Goal: Task Accomplishment & Management: Manage account settings

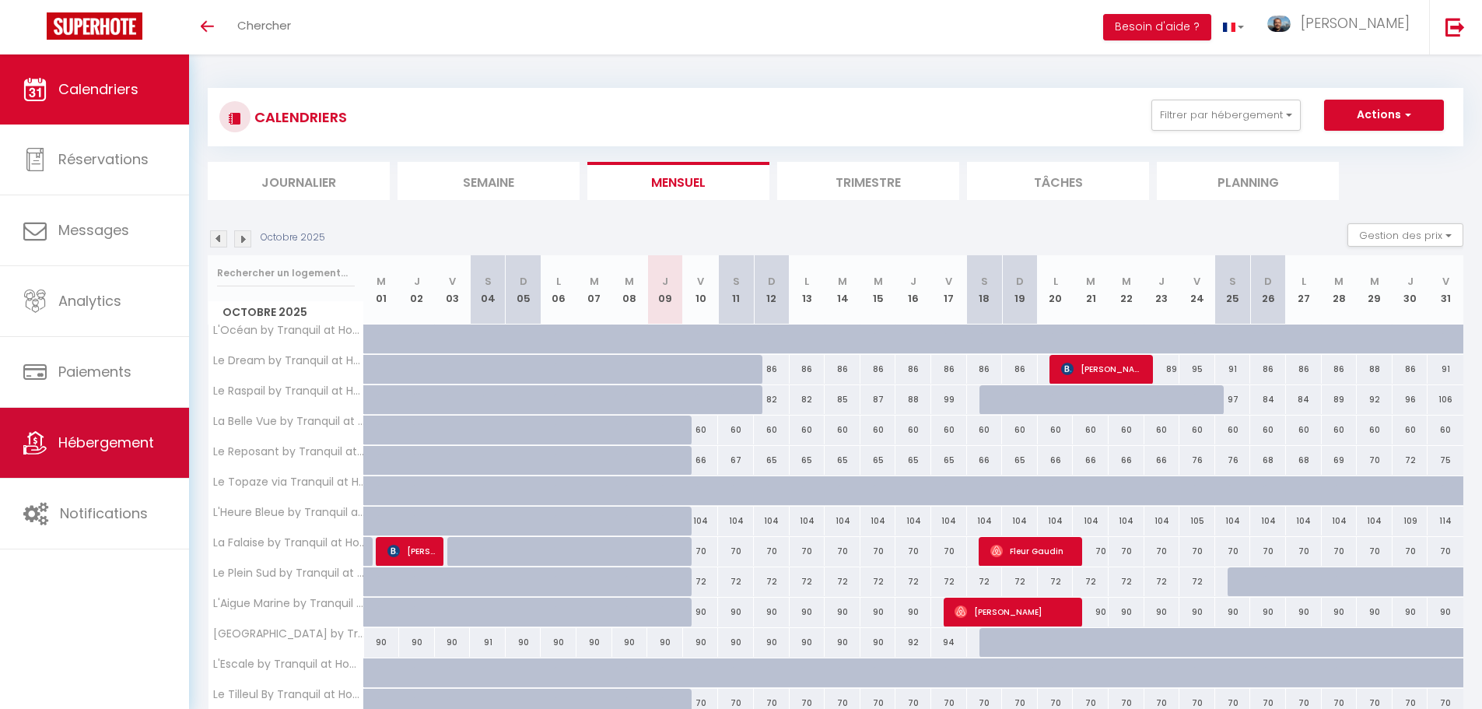
click at [82, 446] on span "Hébergement" at bounding box center [106, 442] width 96 height 19
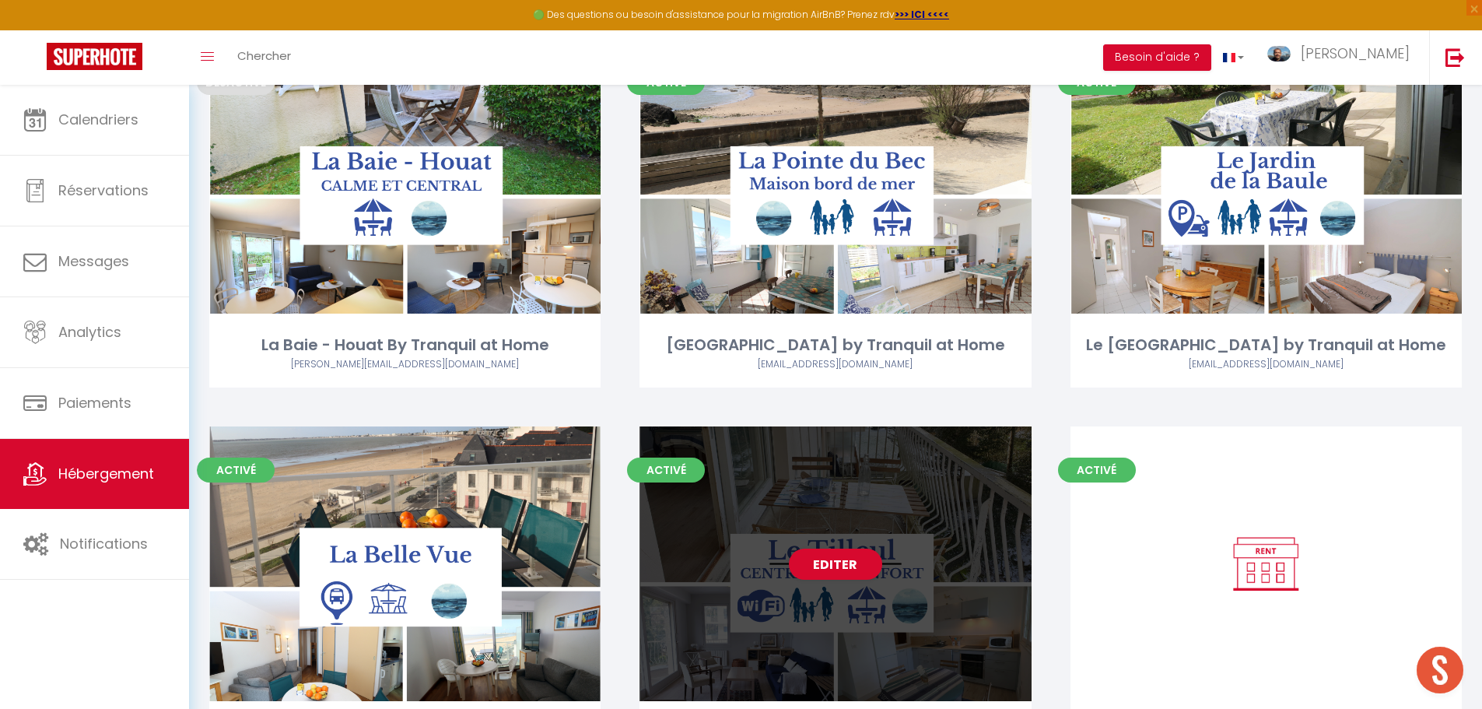
scroll to position [1675, 0]
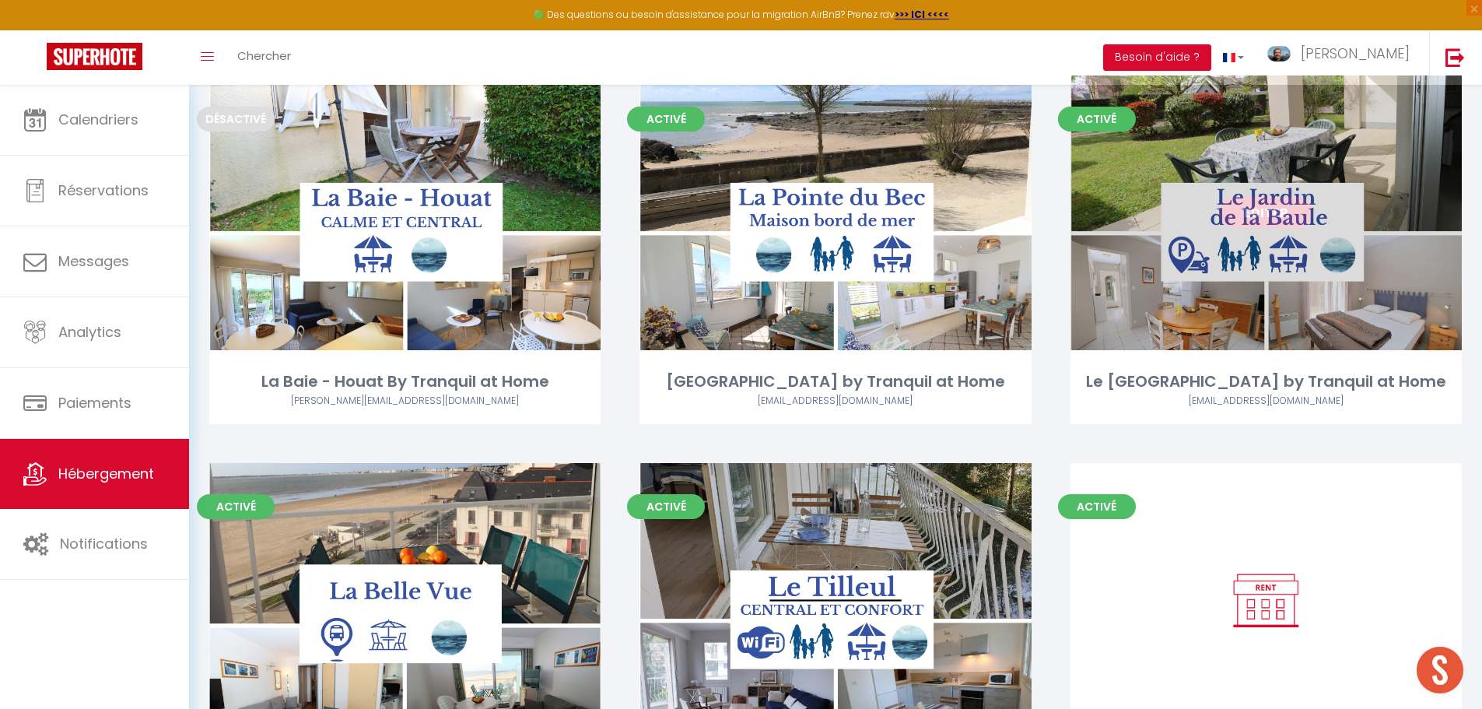
click at [1265, 211] on link "Editer" at bounding box center [1265, 212] width 93 height 31
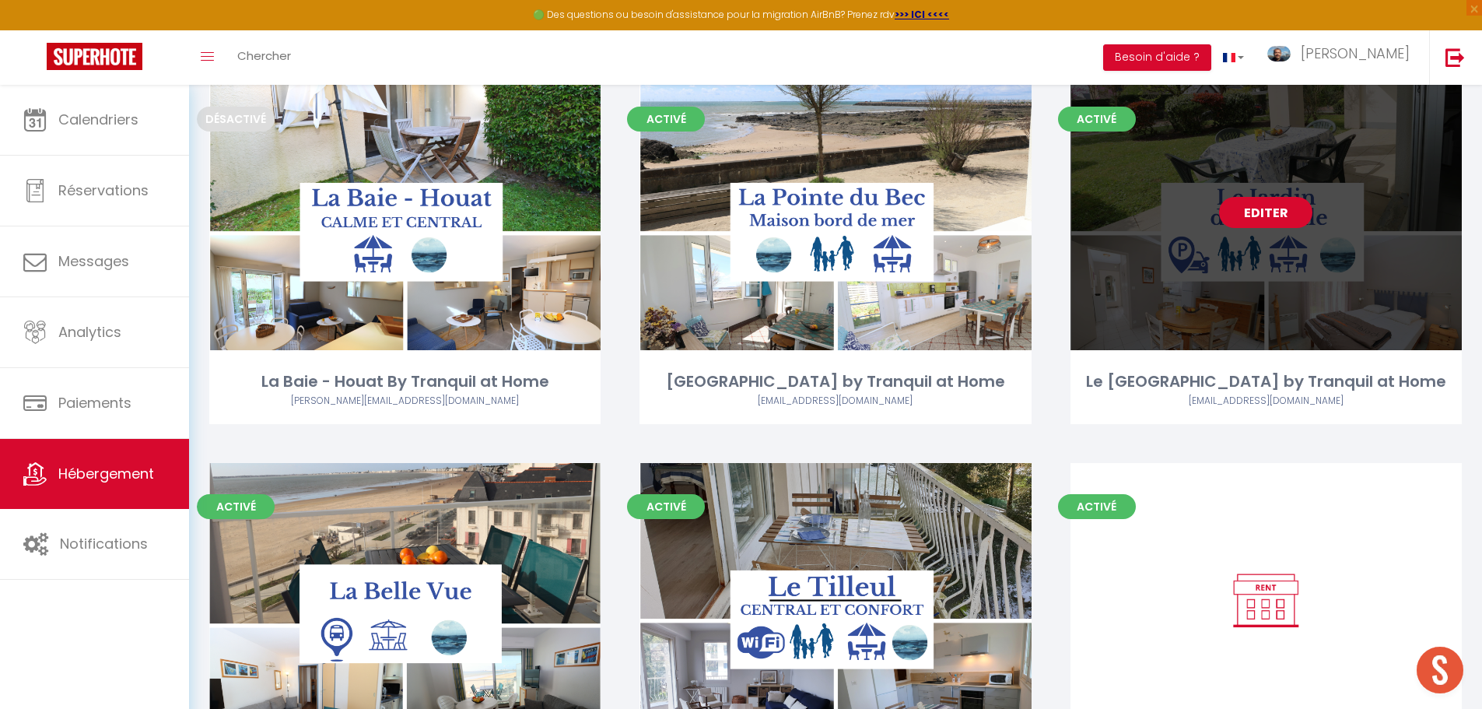
click at [1266, 212] on link "Editer" at bounding box center [1265, 212] width 93 height 31
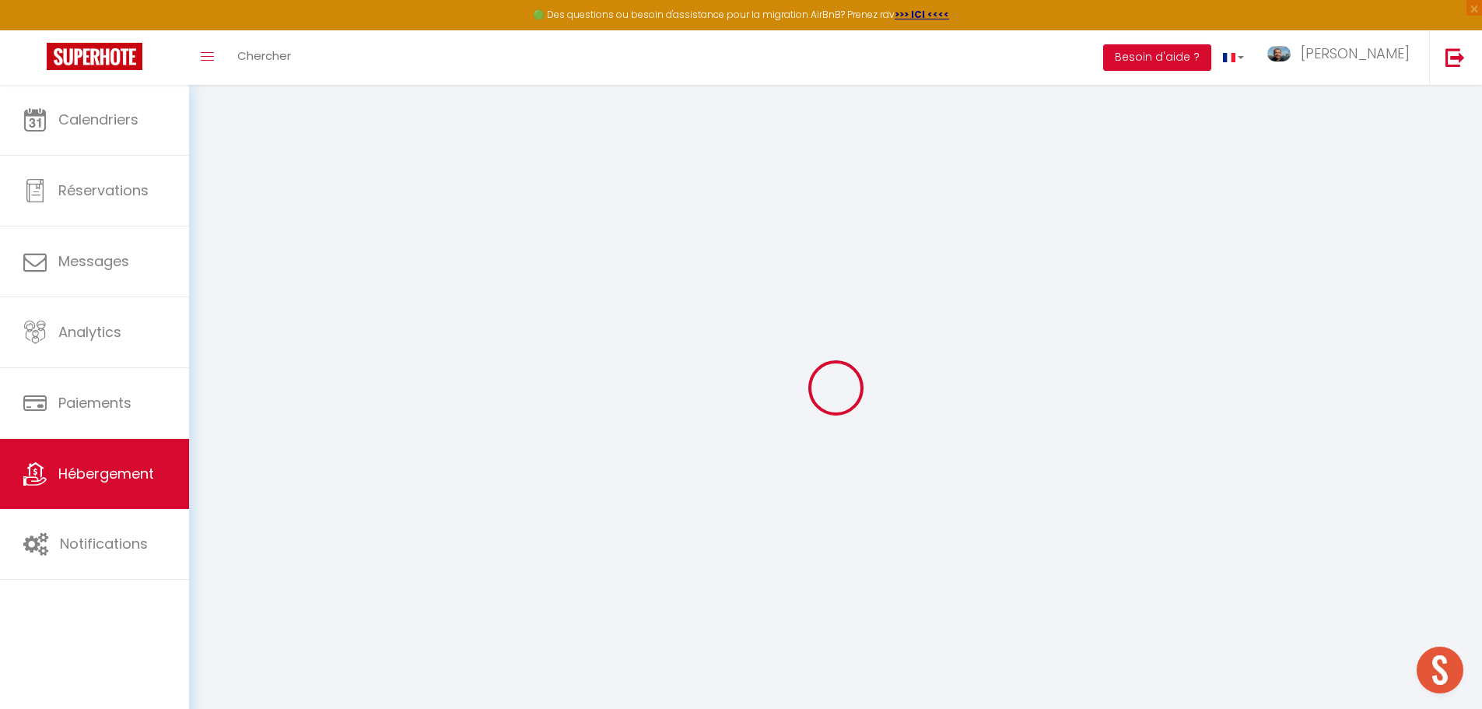
type input "Le [GEOGRAPHIC_DATA] by Tranquil at Home"
type input "Roland"
type input "BARDEAU"
type input "[STREET_ADDRESS]"
type input "44500"
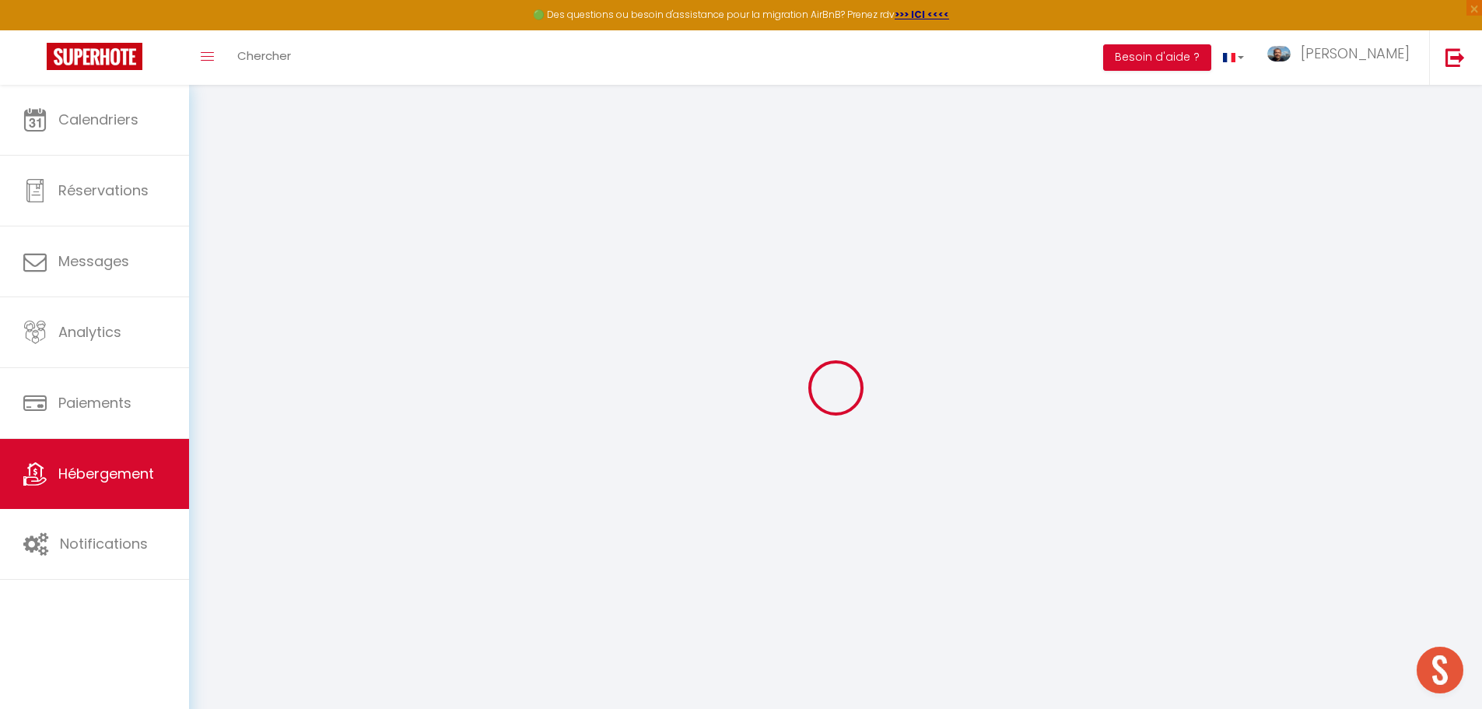
type input "La Baule-Escoublac"
type input "95"
type input "15"
type input "45"
type input "5.5"
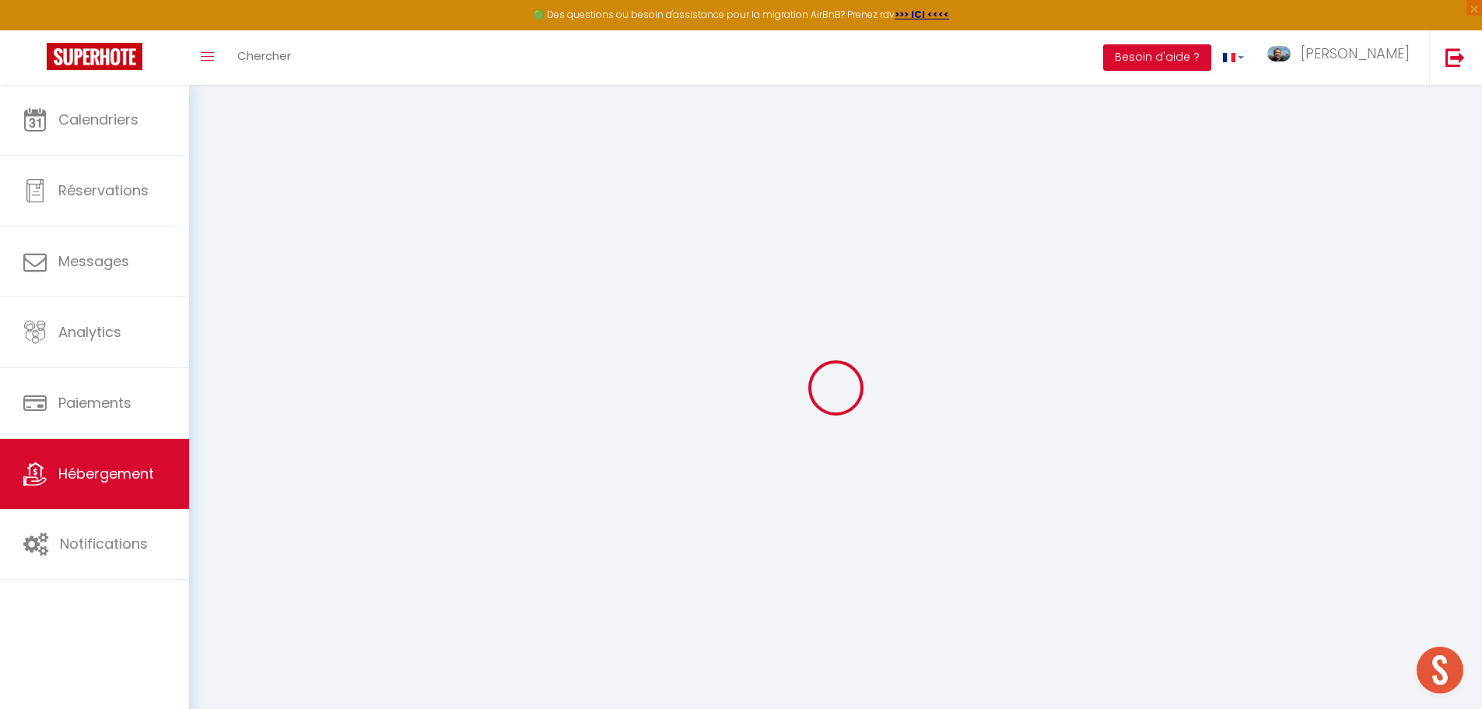
type input "5.28"
type input "400"
select select
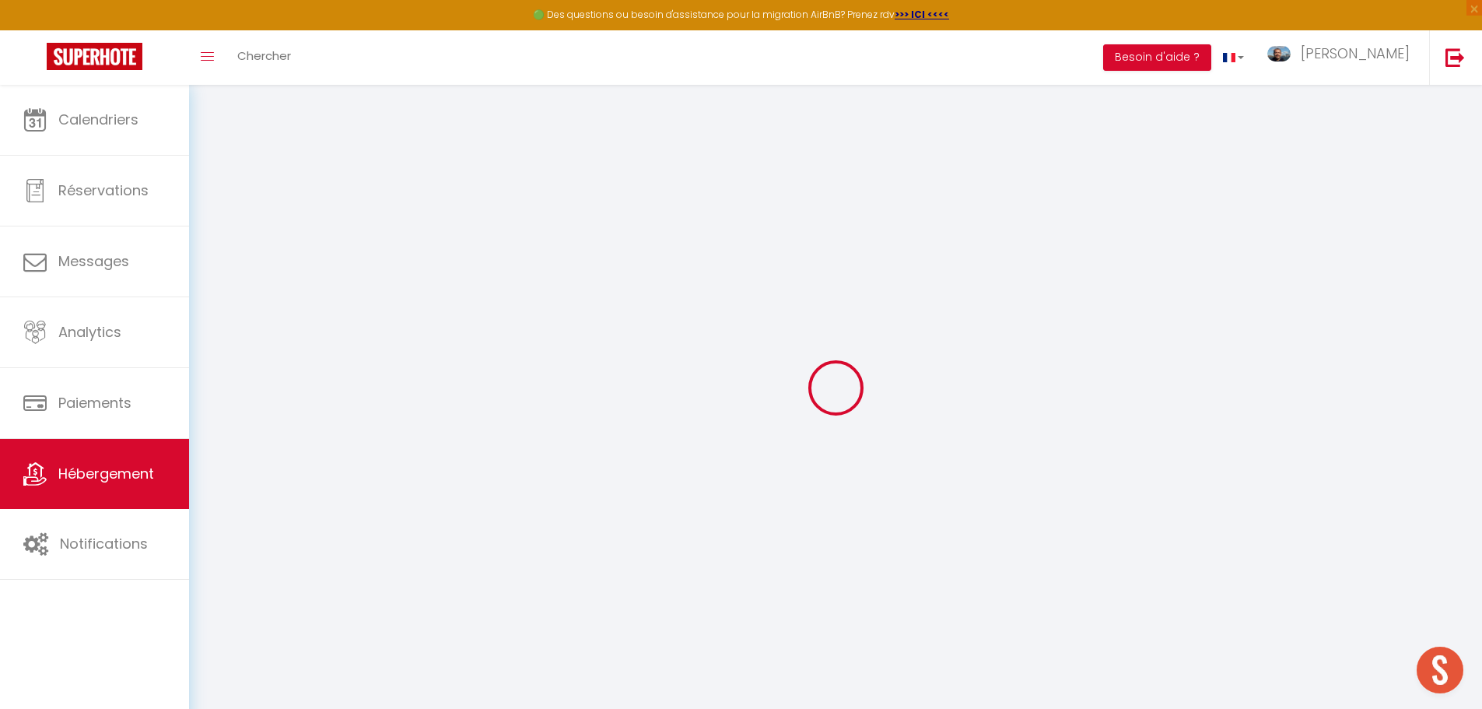
select select
type input "[STREET_ADDRESS]"
type input "44500"
type input "La Baule-Escoublac"
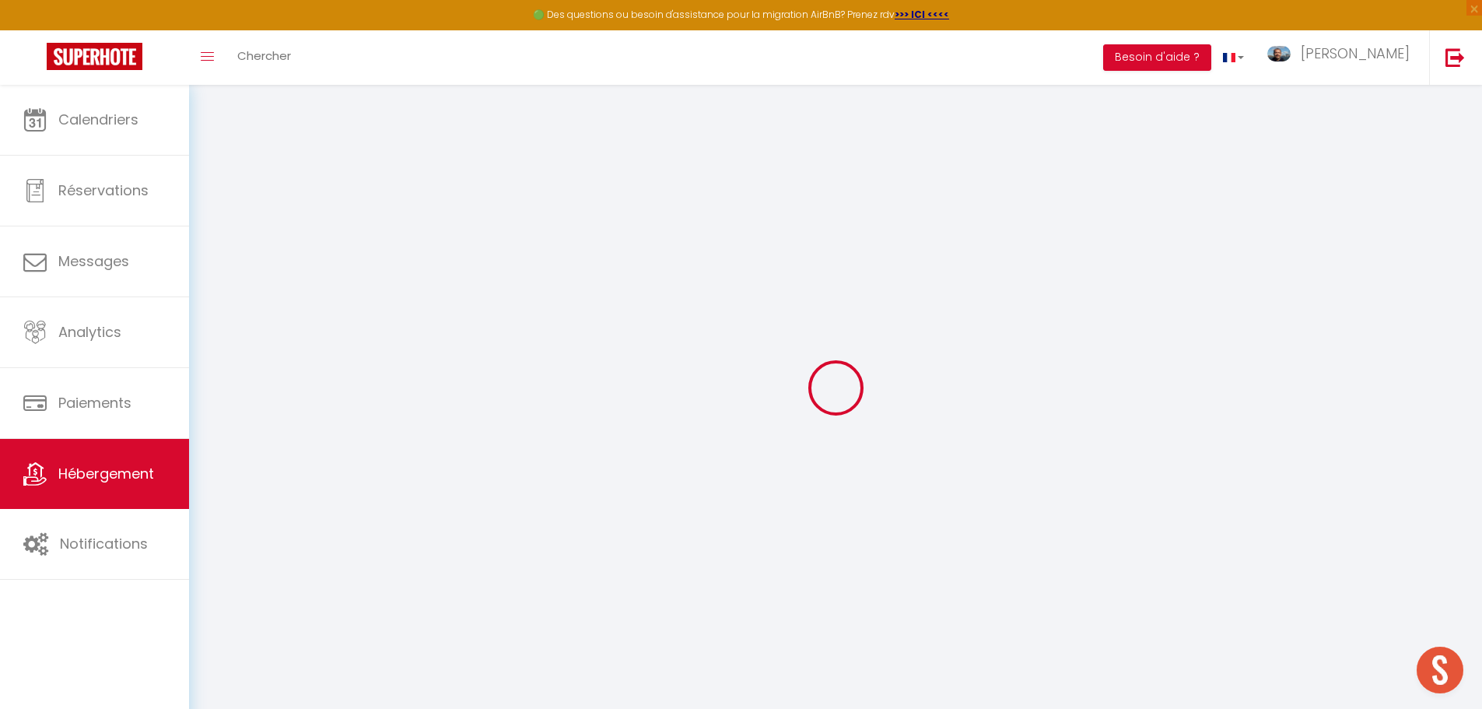
type input "[EMAIL_ADDRESS][DOMAIN_NAME]"
select select "15136"
checkbox input "false"
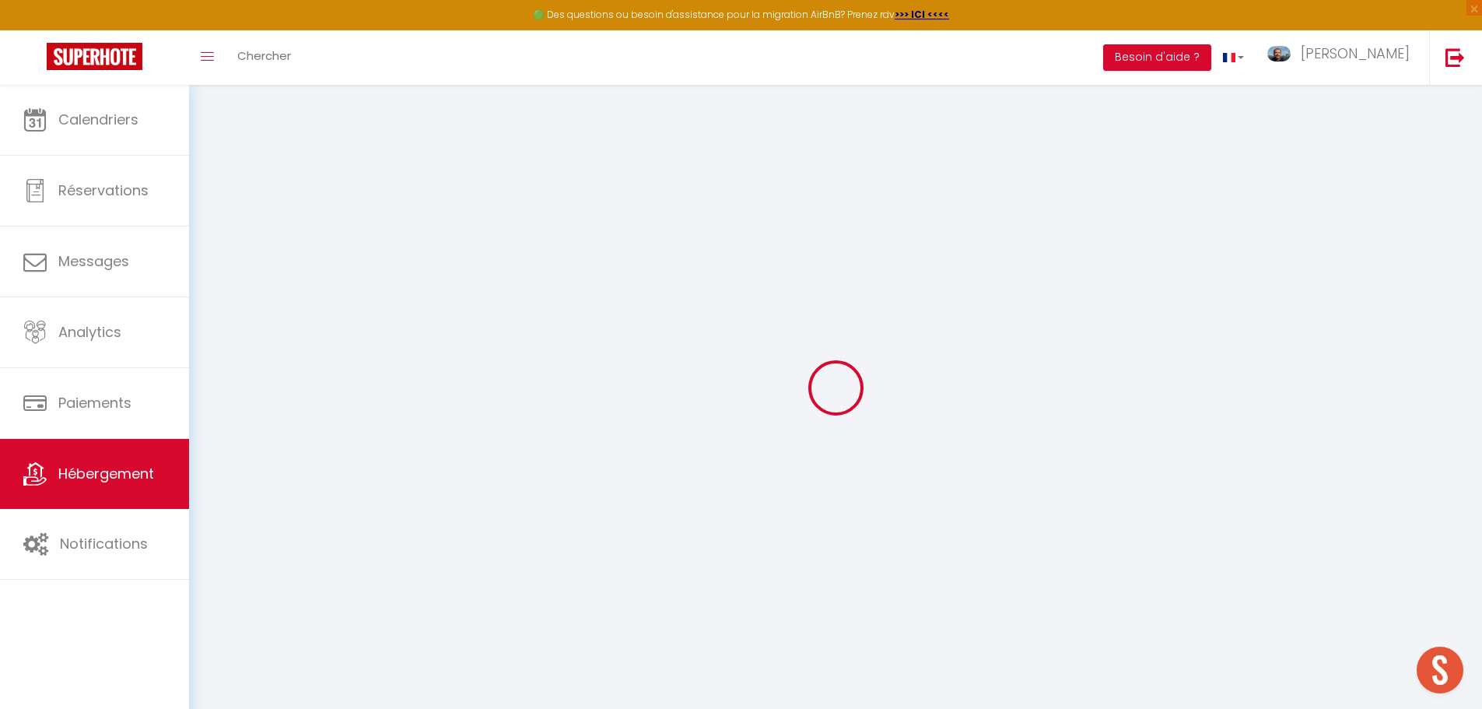
checkbox input "false"
radio input "true"
type input "18"
type input "45"
type input "0"
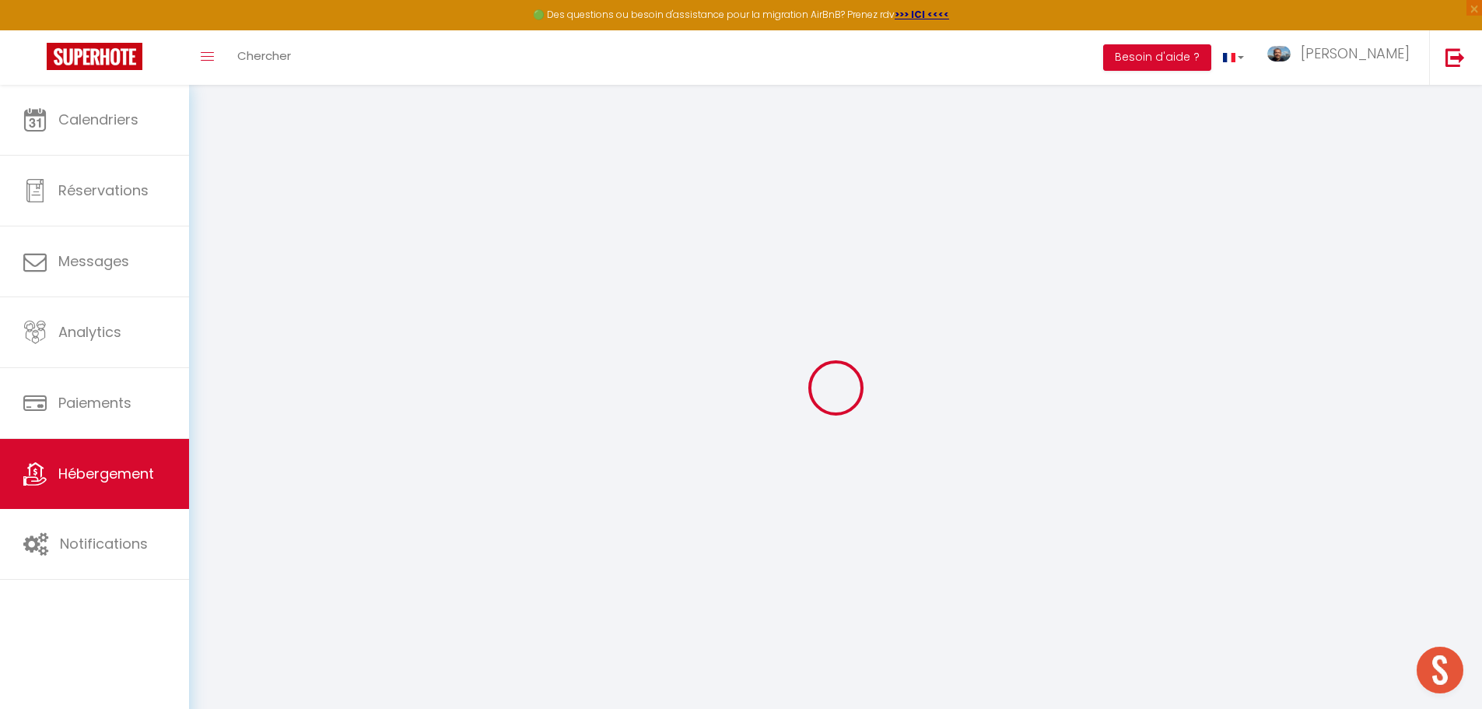
type input "0"
select select
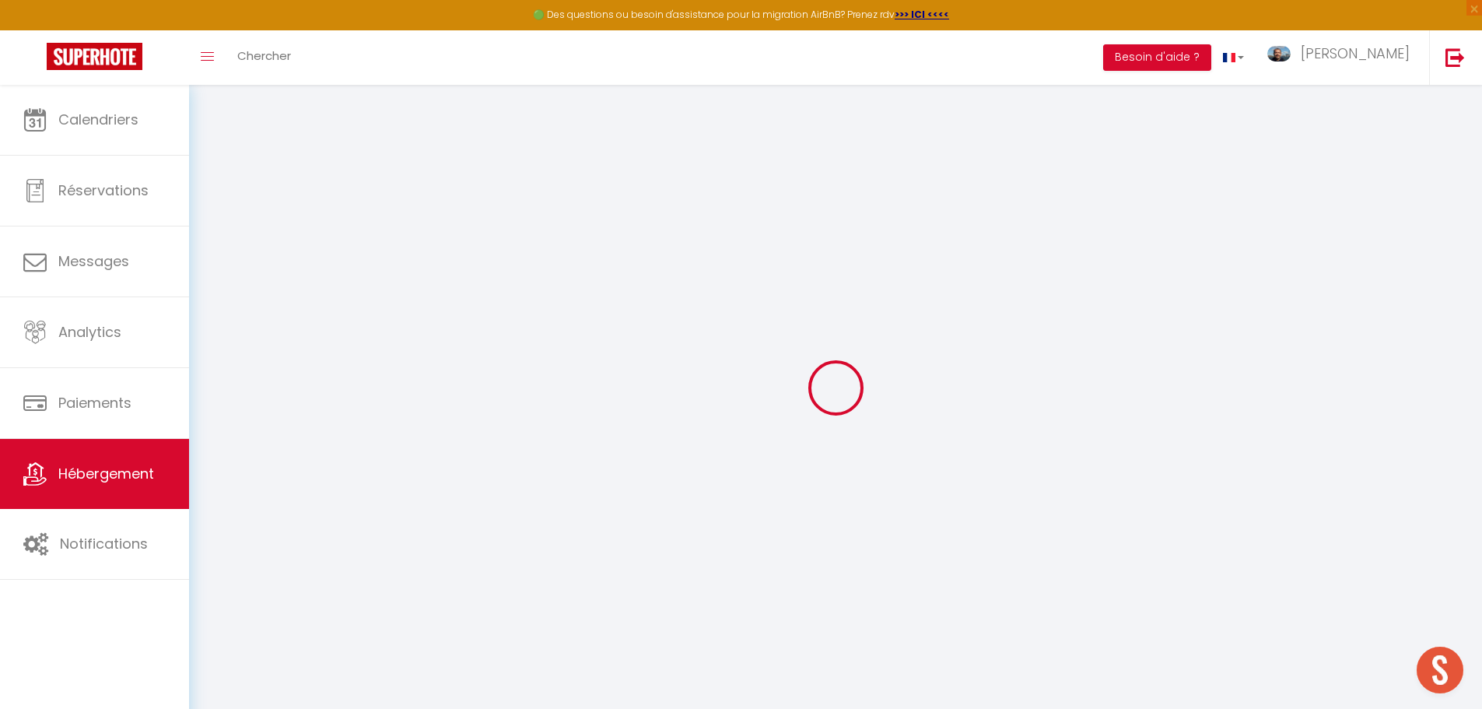
select select
checkbox input "false"
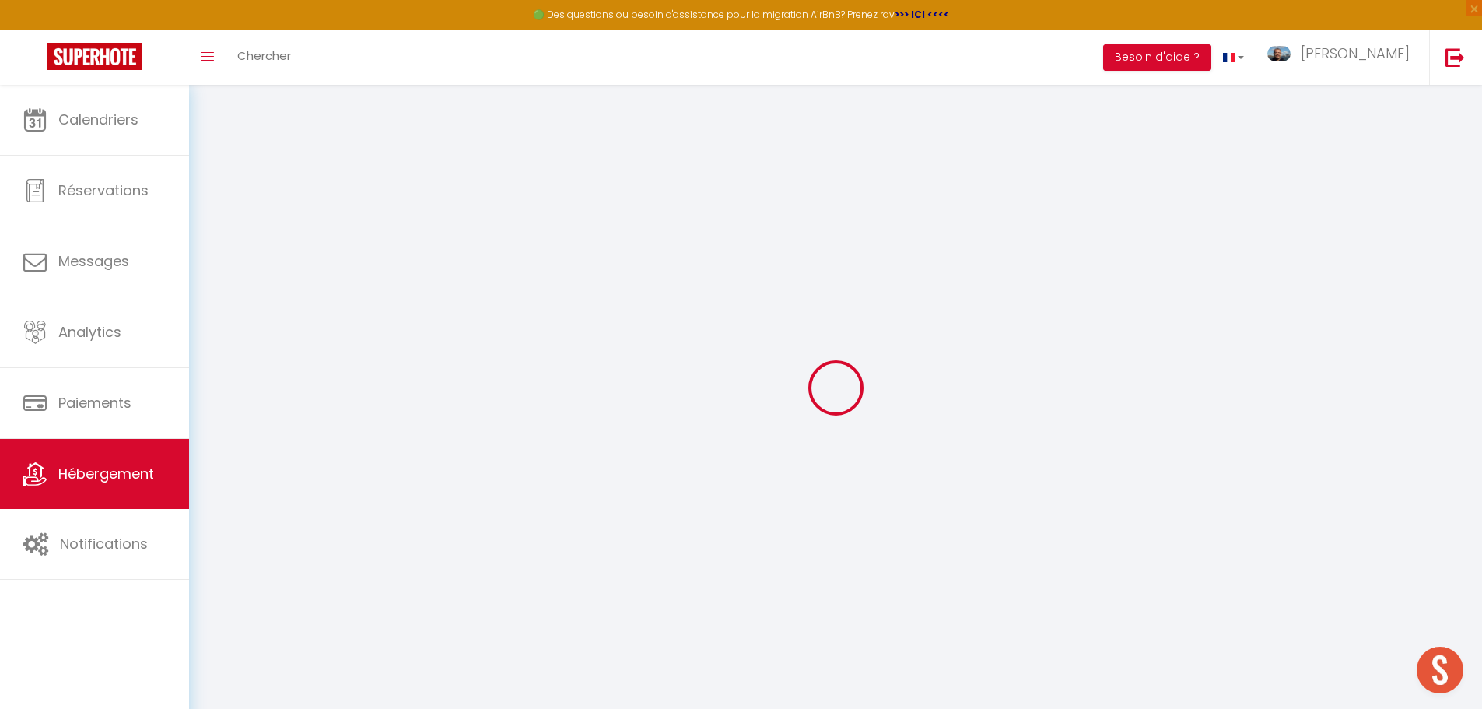
checkbox input "false"
select select
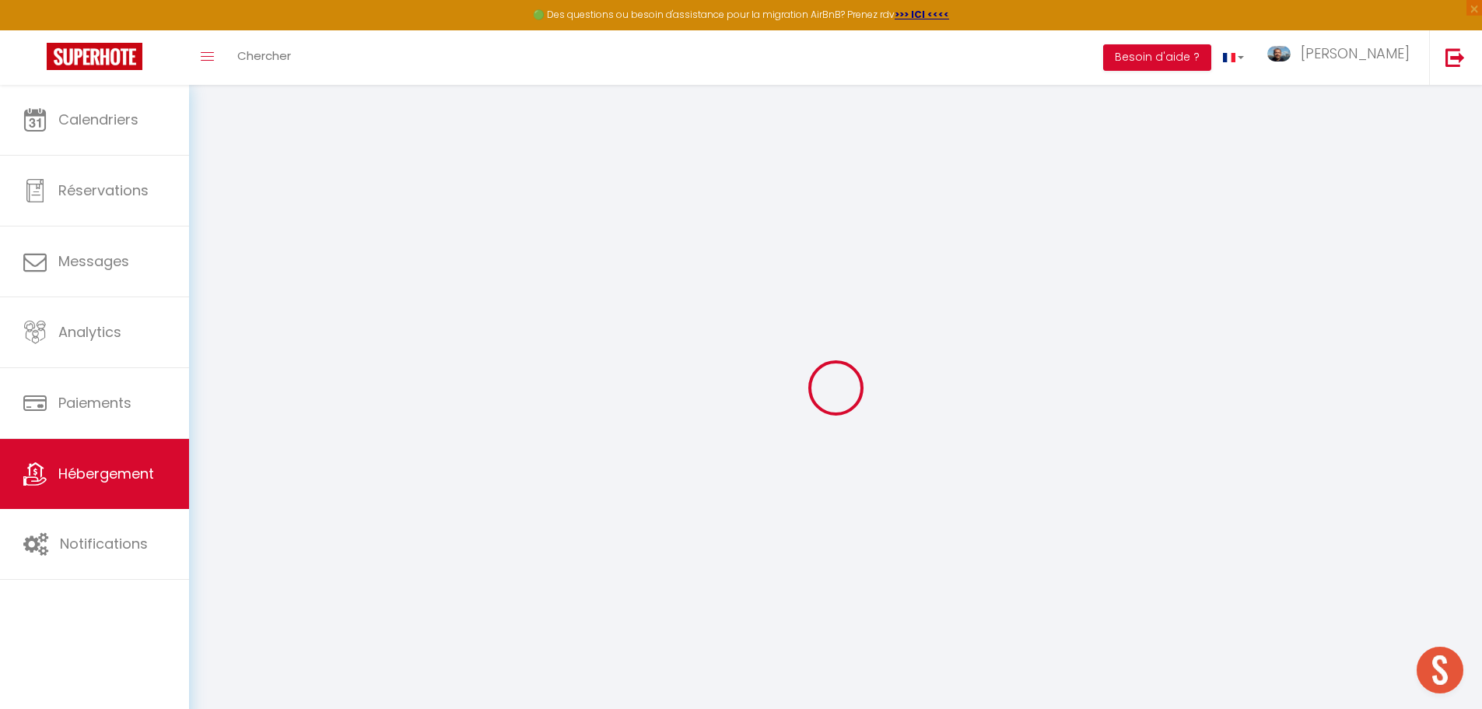
select select
checkbox input "false"
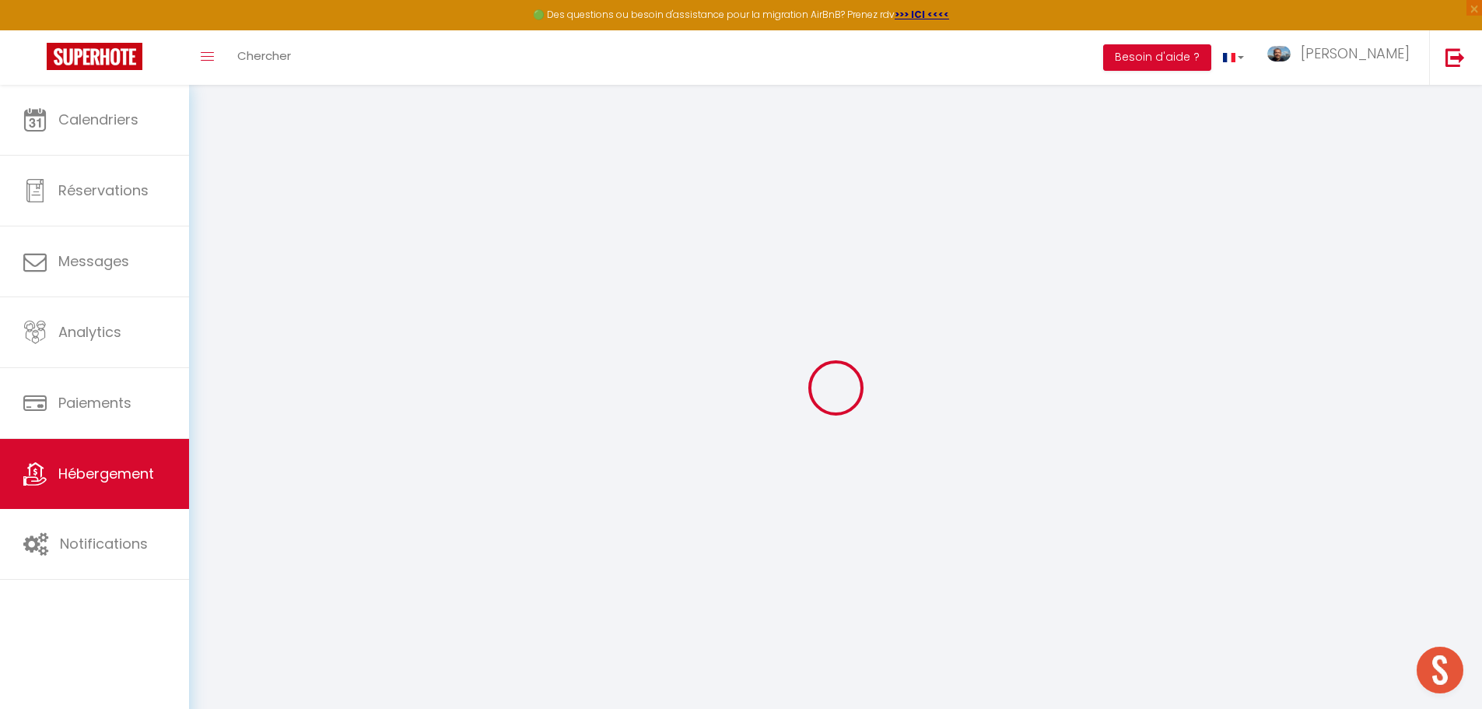
checkbox input "false"
select select "17:00"
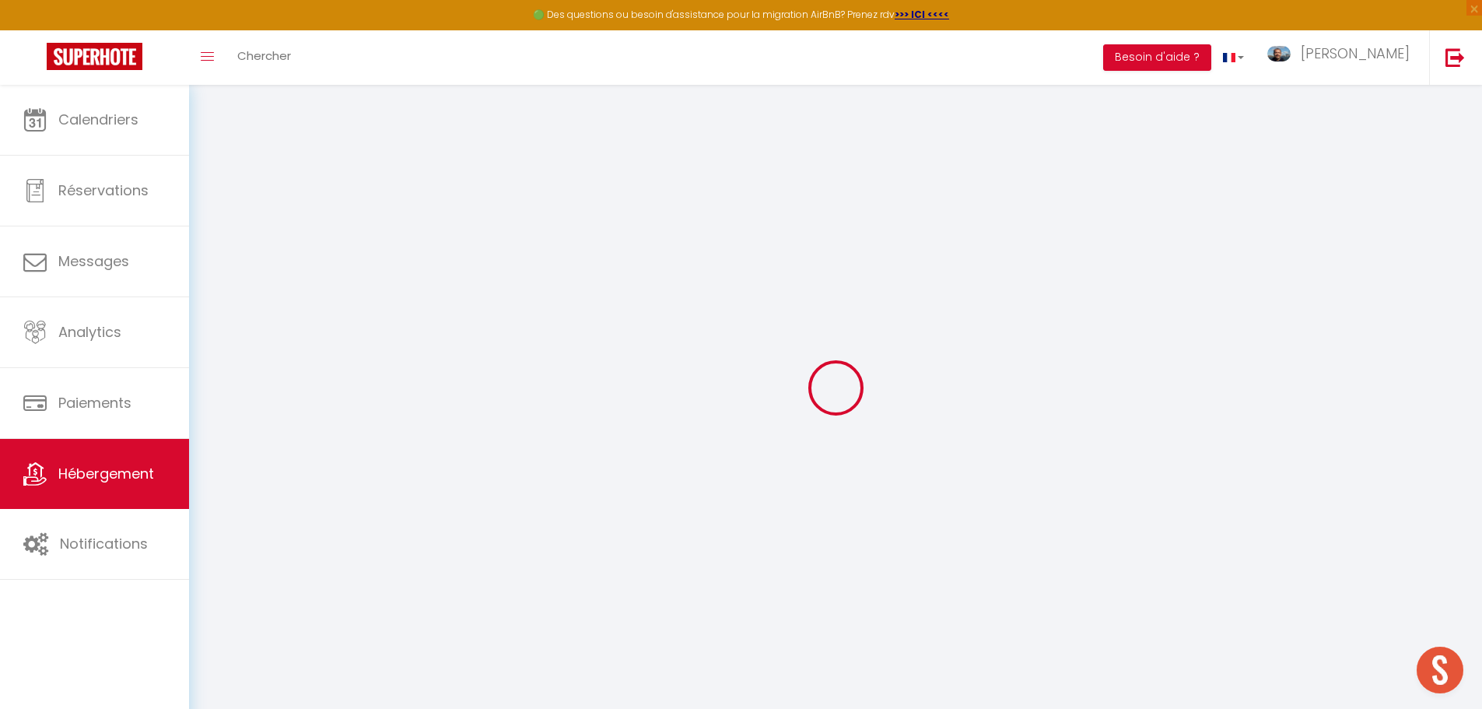
select select "20:00"
select select "10:00"
select select "30"
select select "120"
checkbox input "false"
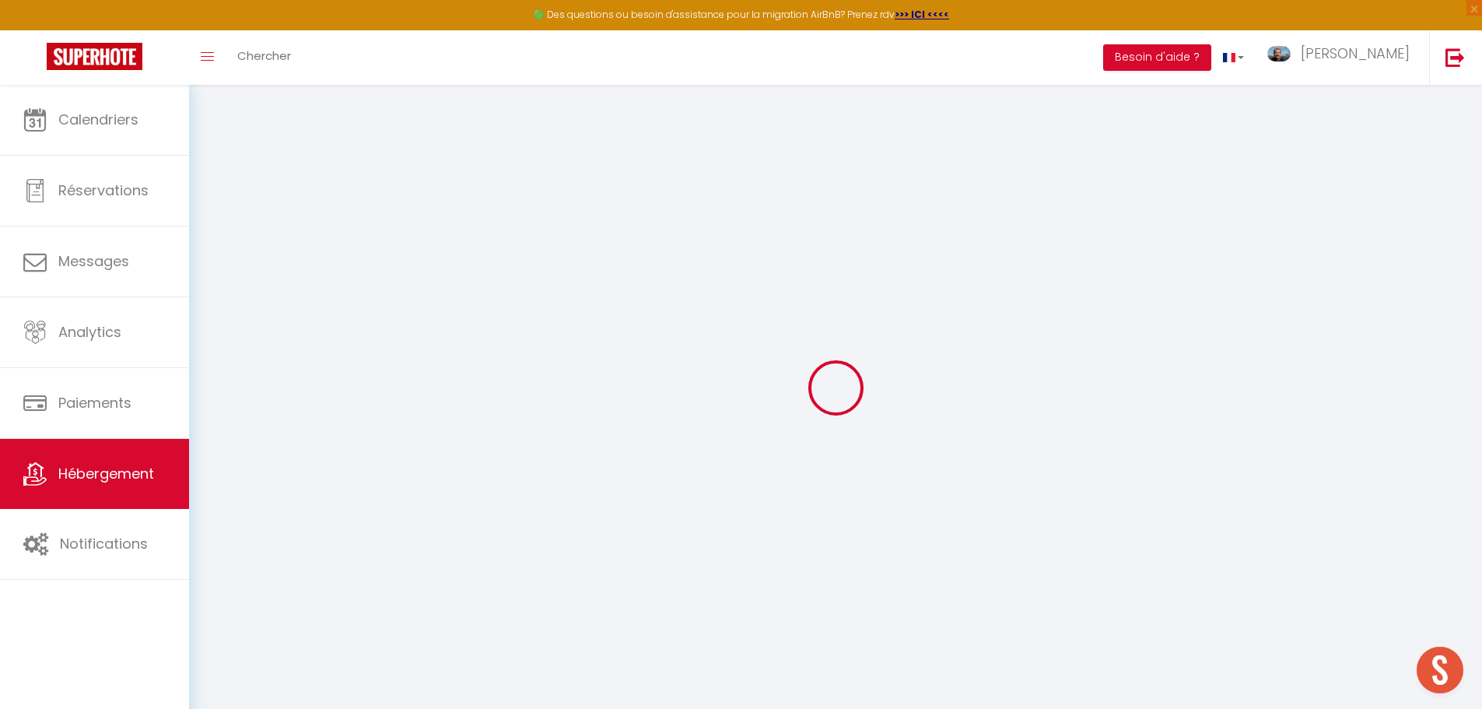
checkbox input "false"
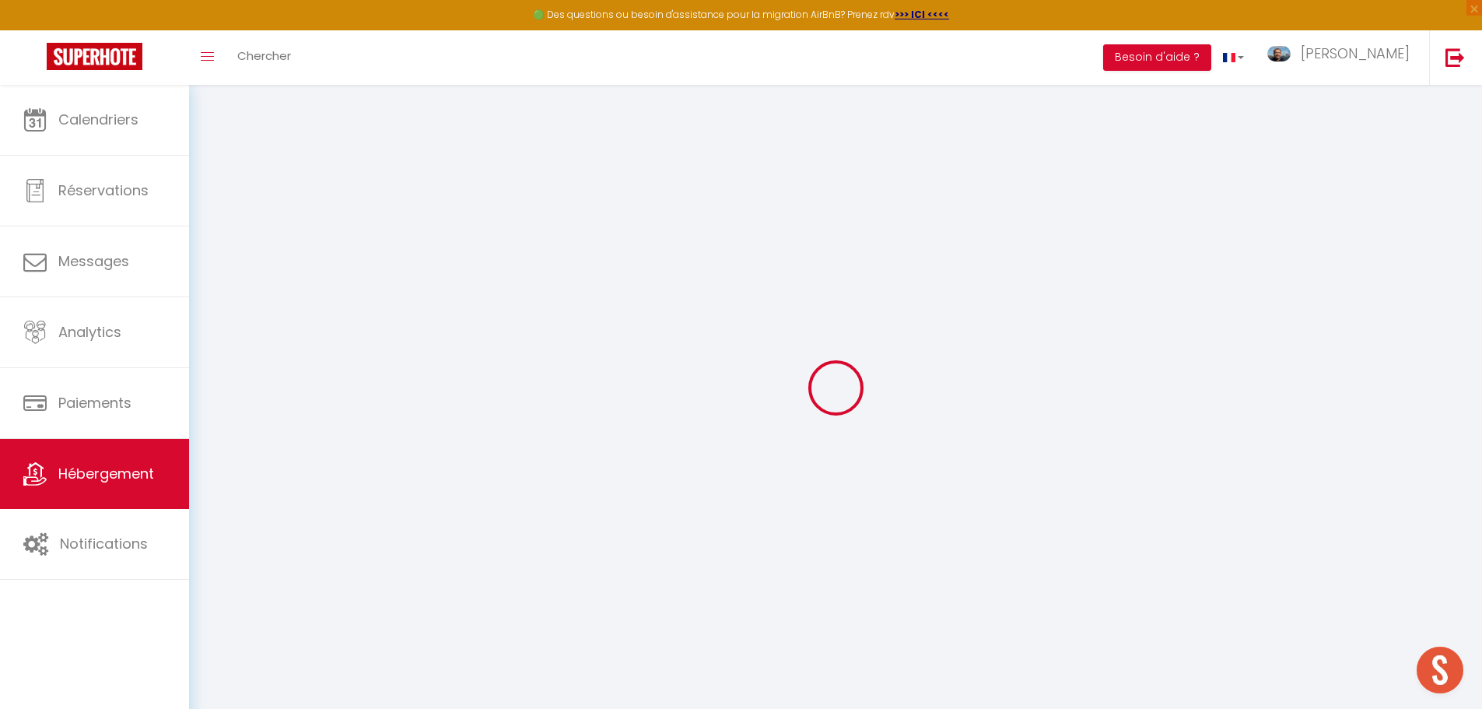
checkbox input "false"
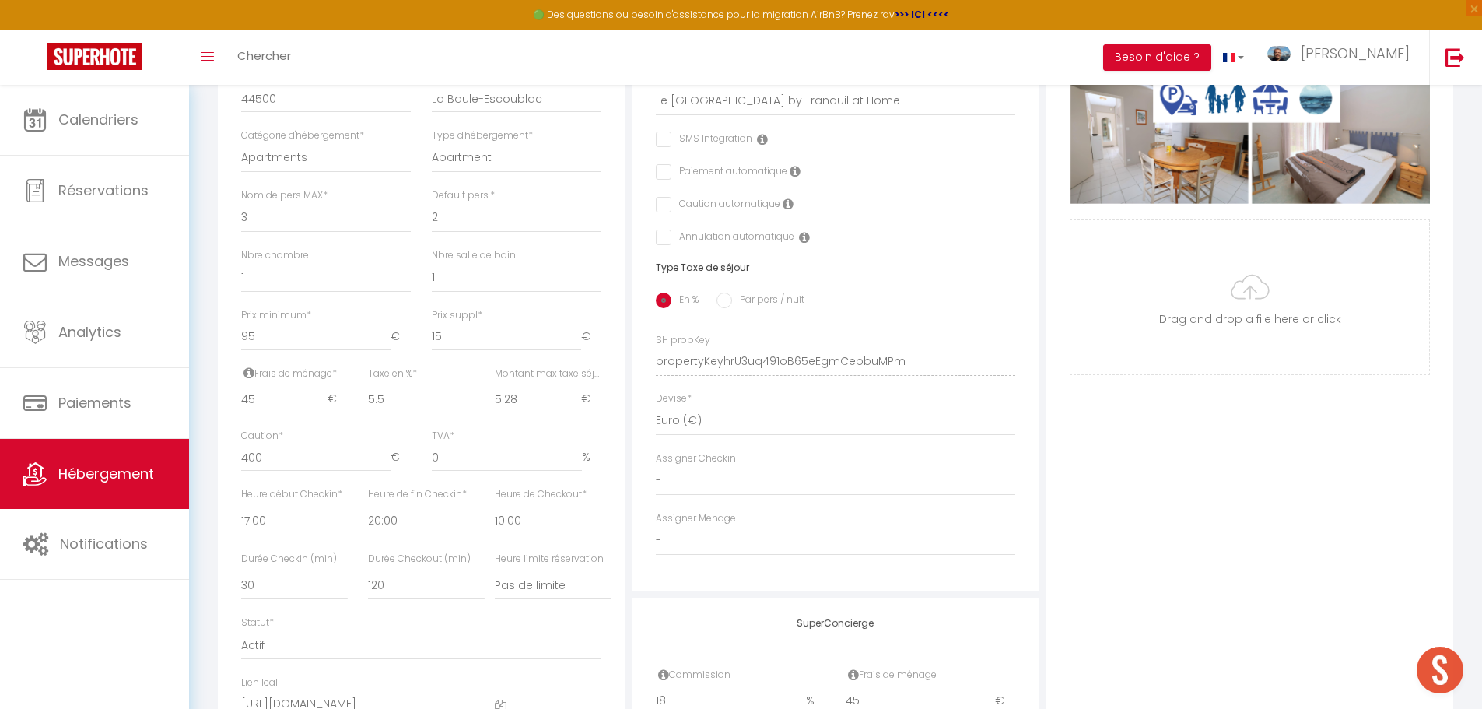
scroll to position [467, 0]
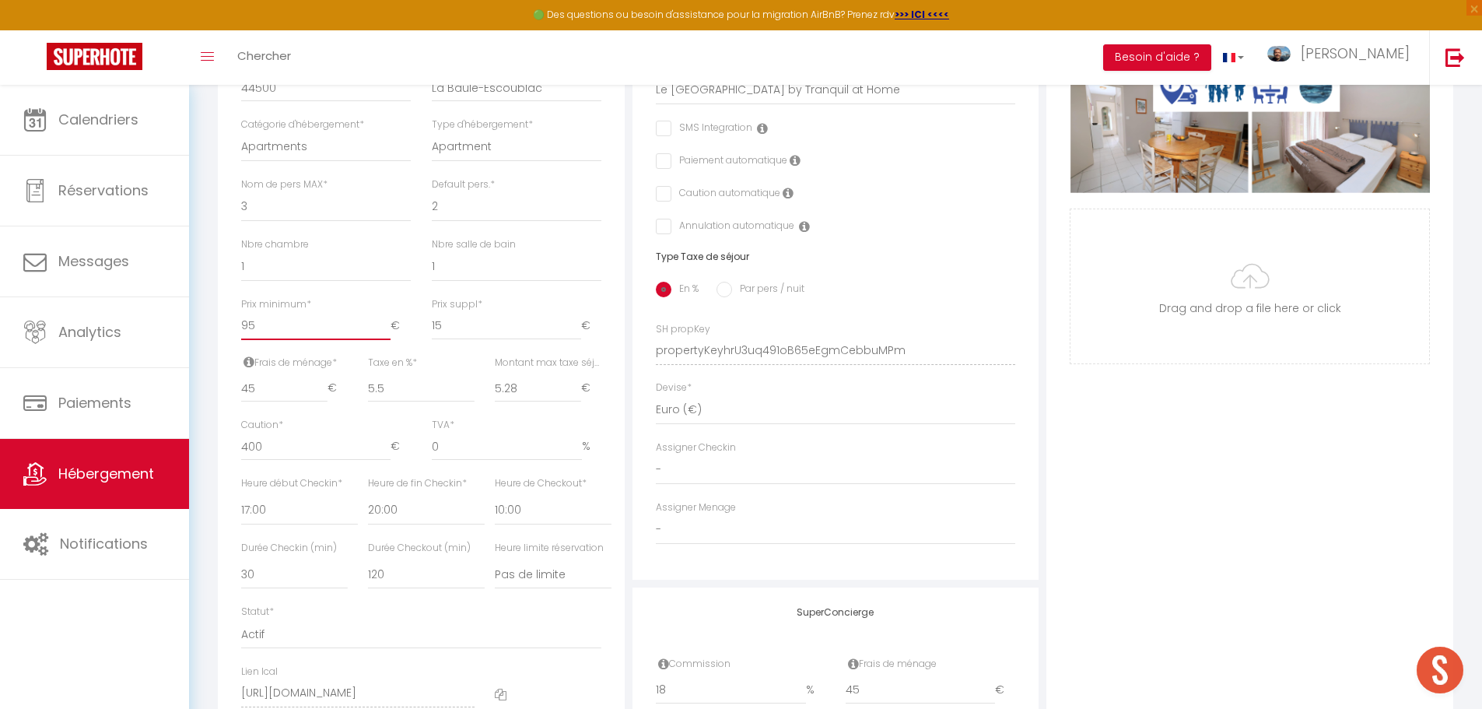
click at [275, 340] on input "95" at bounding box center [315, 326] width 149 height 28
type input "9"
checkbox input "false"
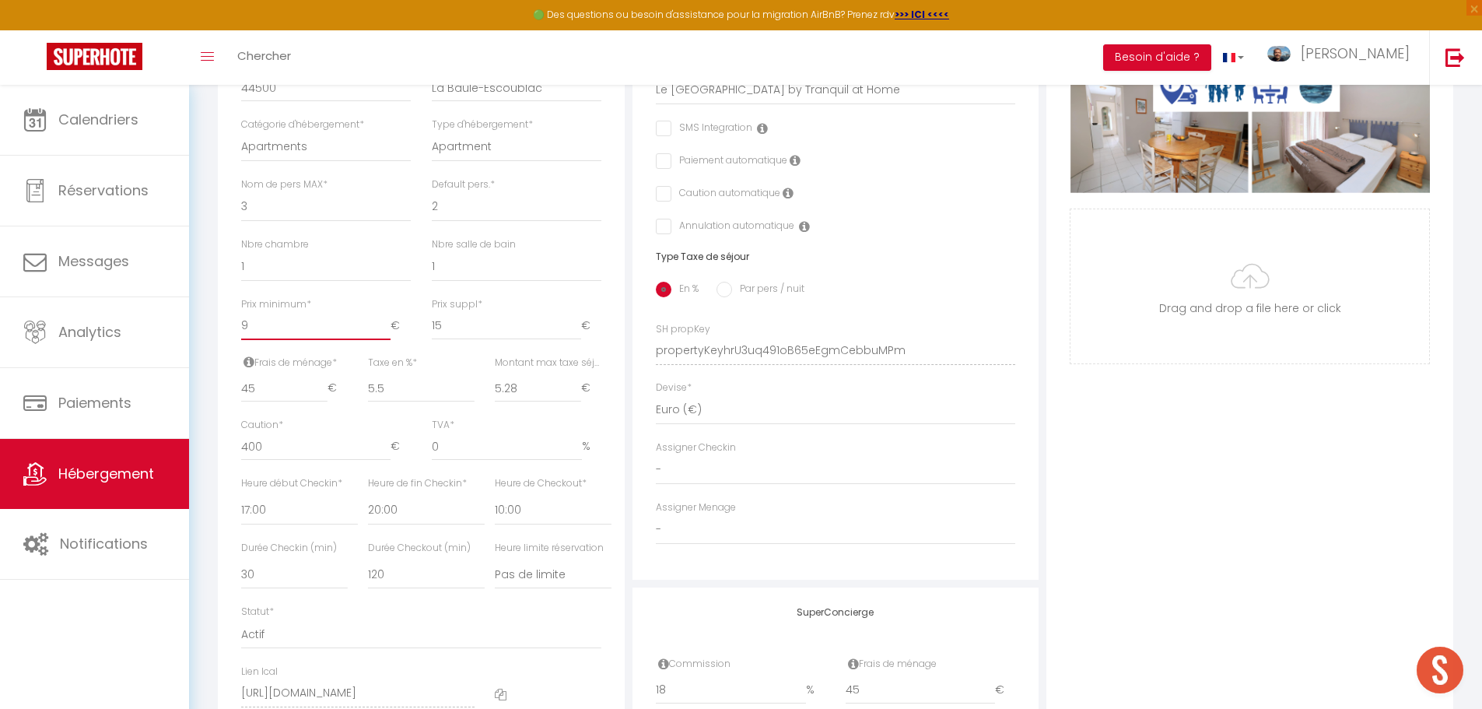
checkbox input "false"
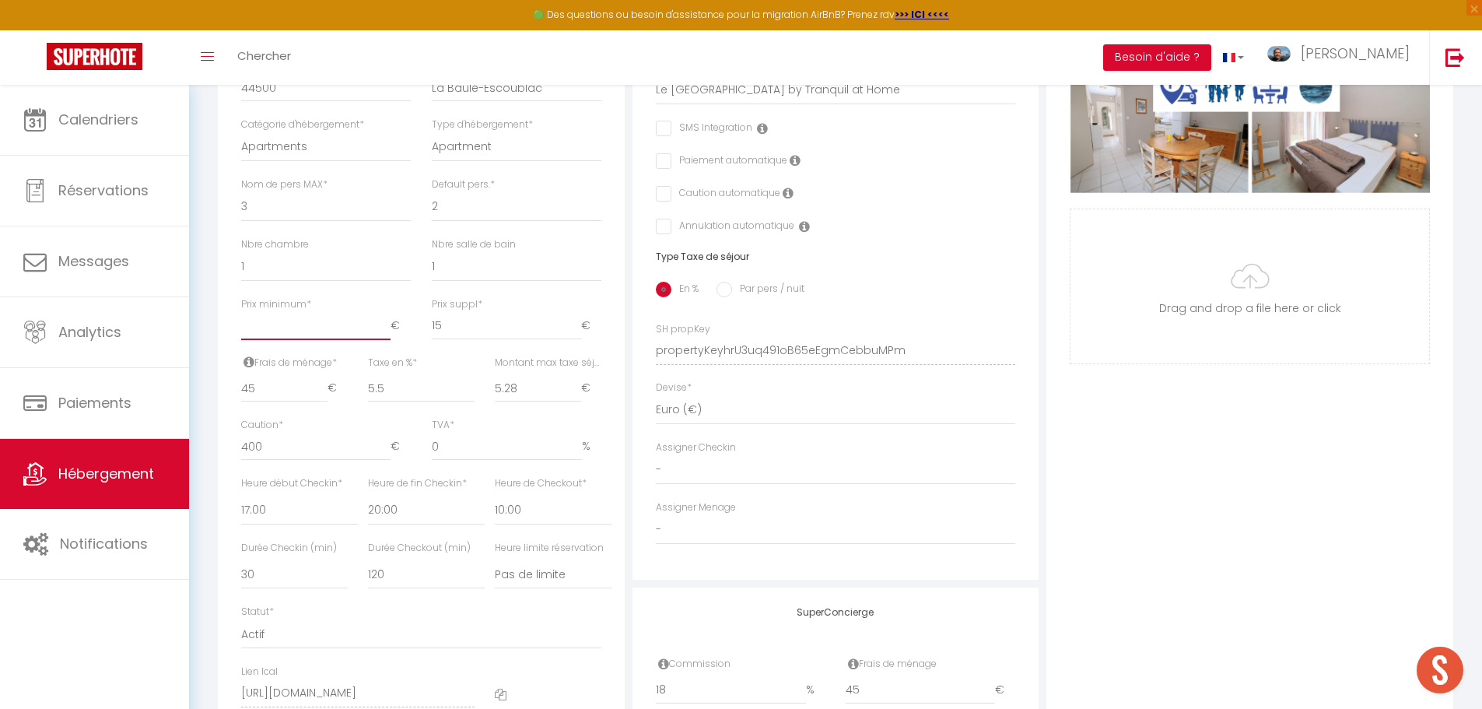
type input "7"
checkbox input "false"
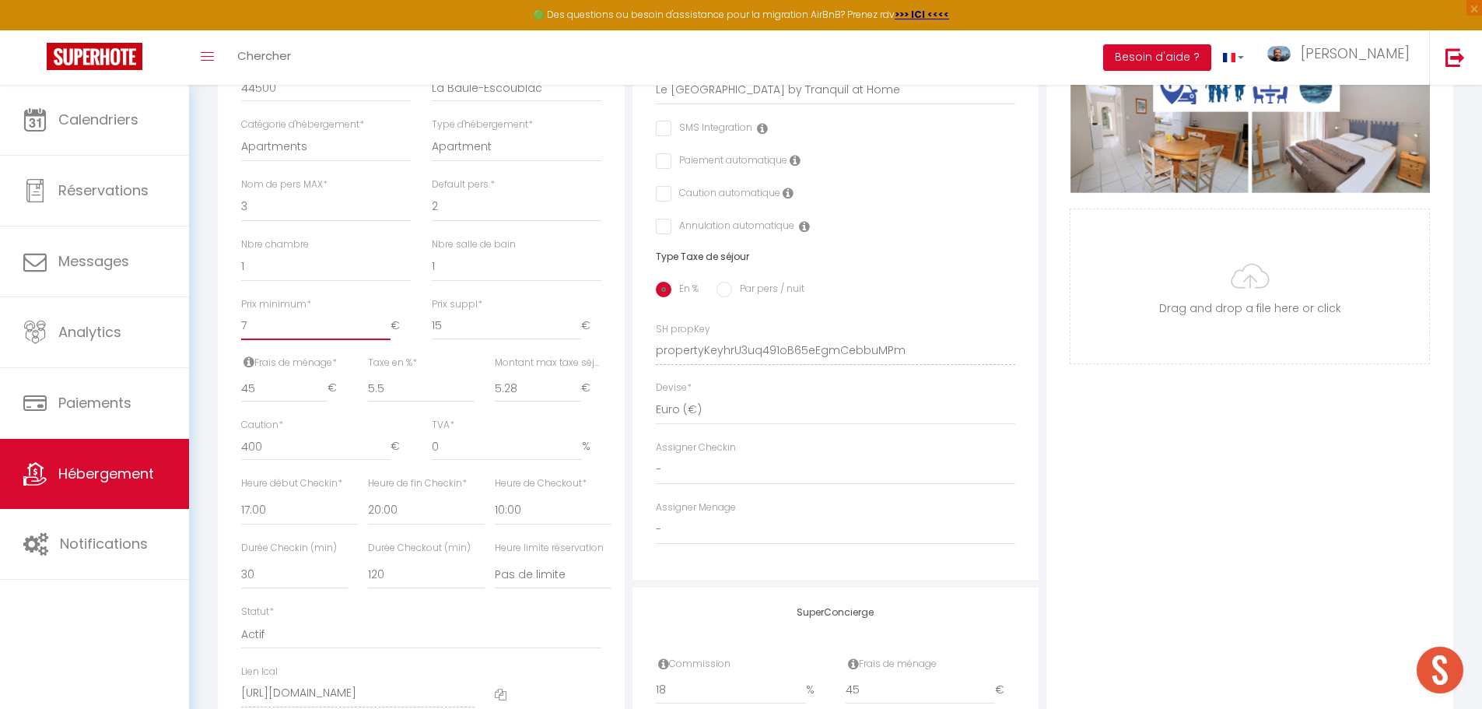
type input "75"
checkbox input "false"
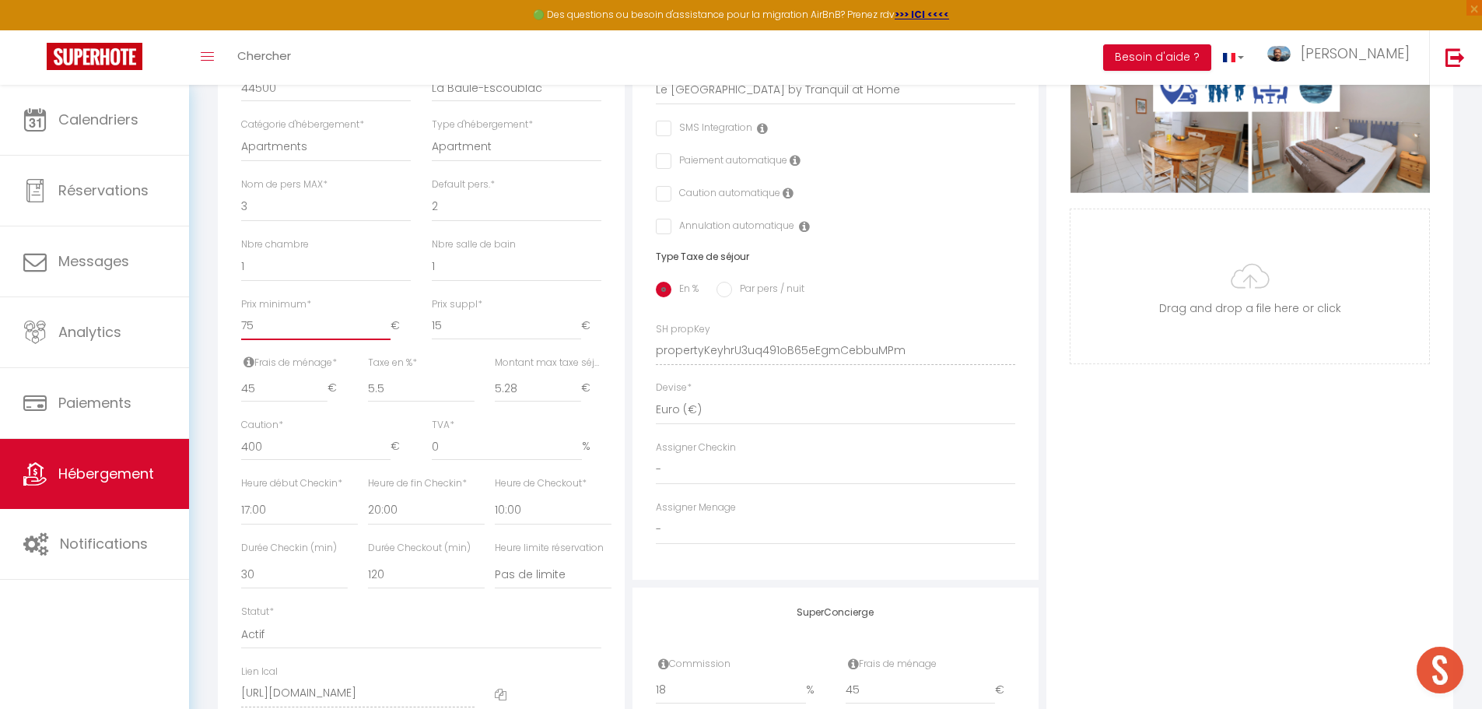
type input "75"
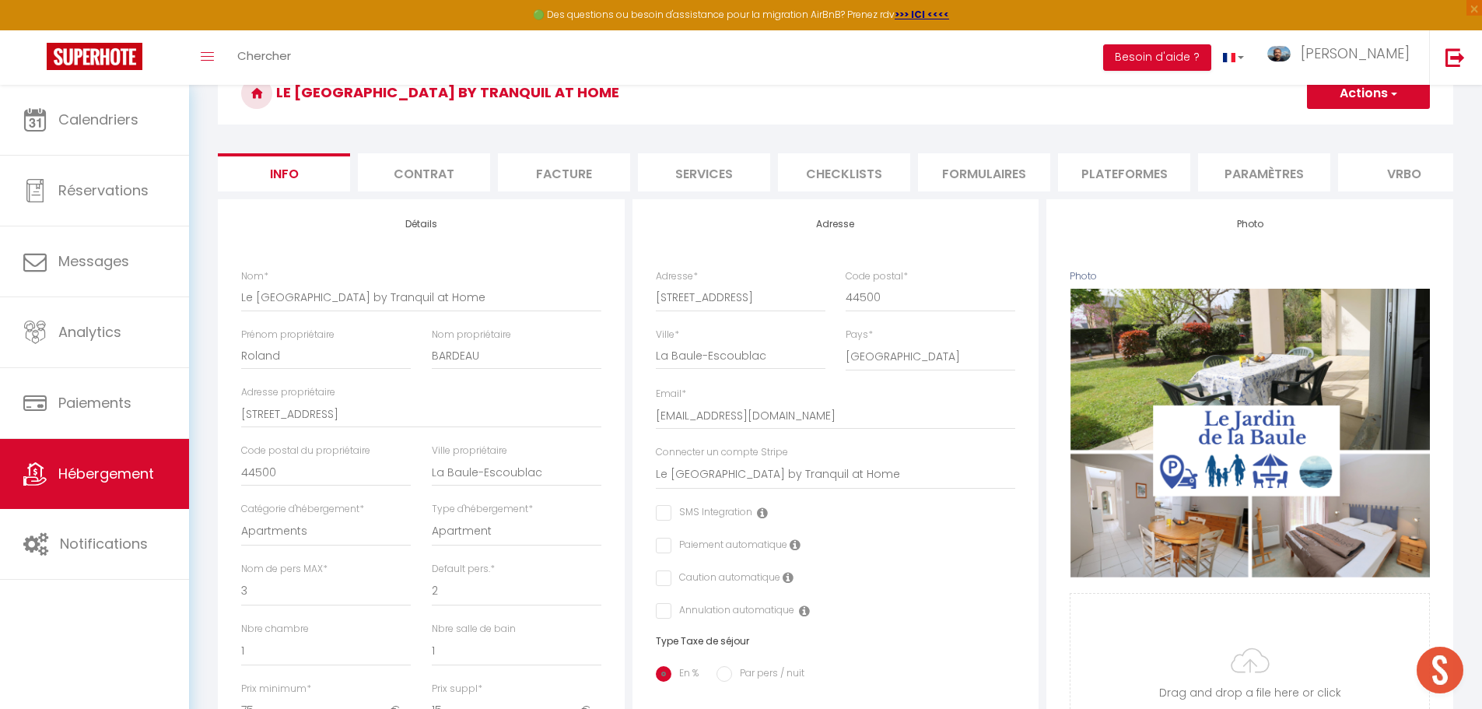
scroll to position [0, 0]
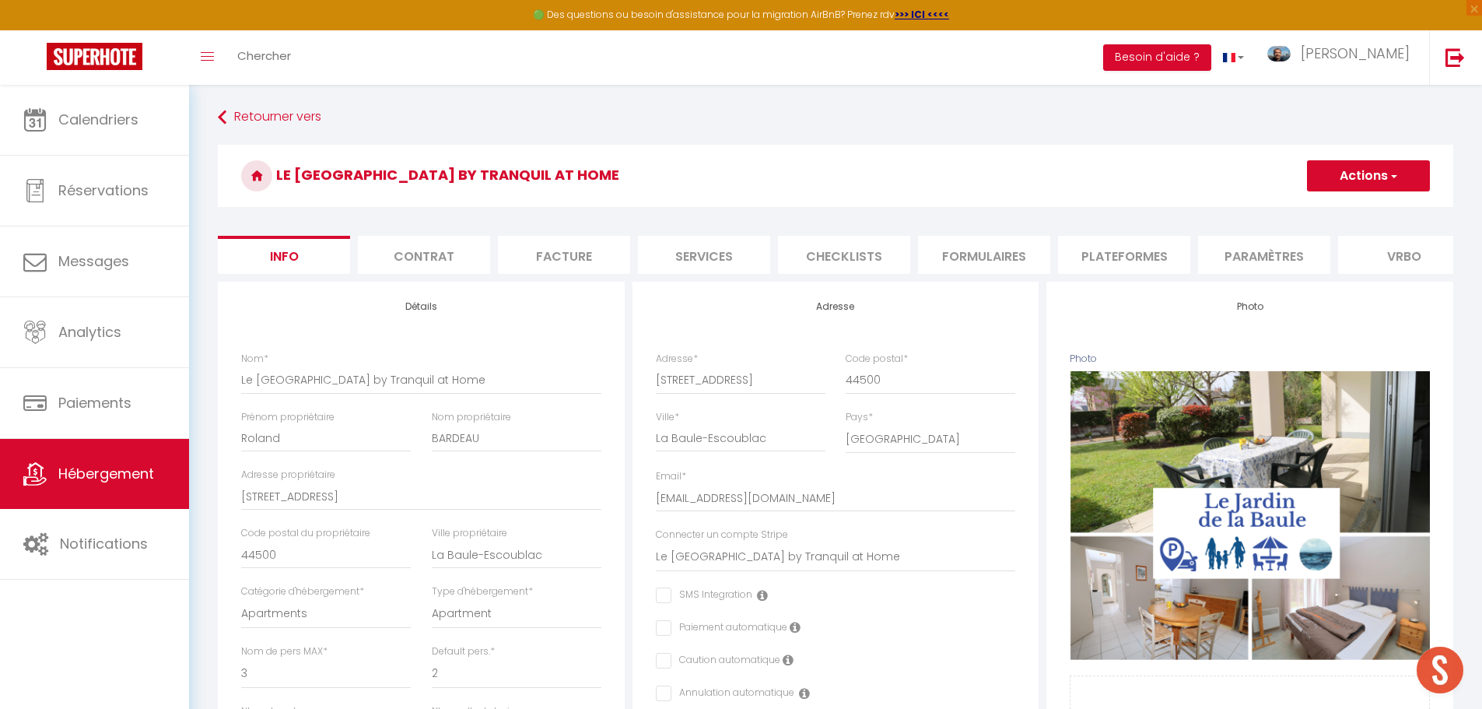
click at [1351, 173] on button "Actions" at bounding box center [1368, 175] width 123 height 31
click at [1319, 208] on input "Enregistrer" at bounding box center [1307, 210] width 58 height 16
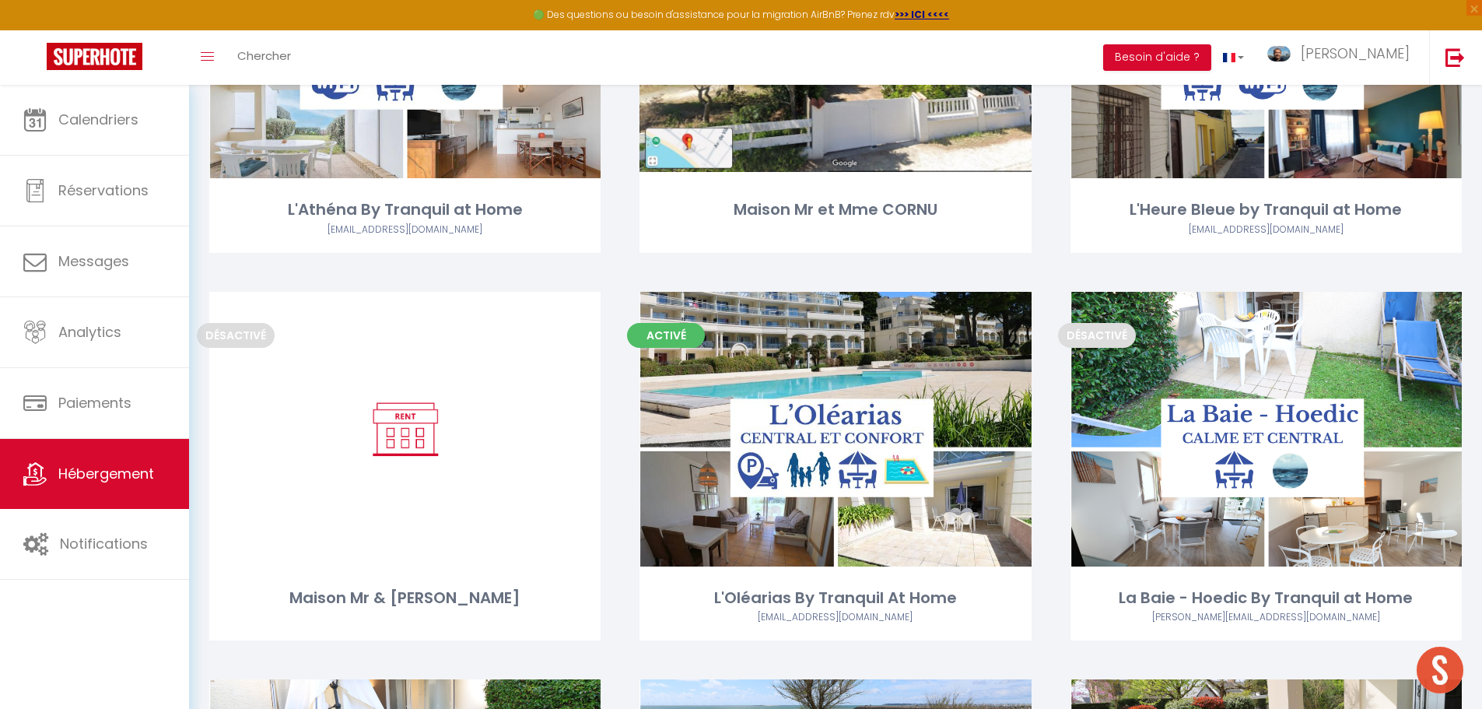
scroll to position [1089, 0]
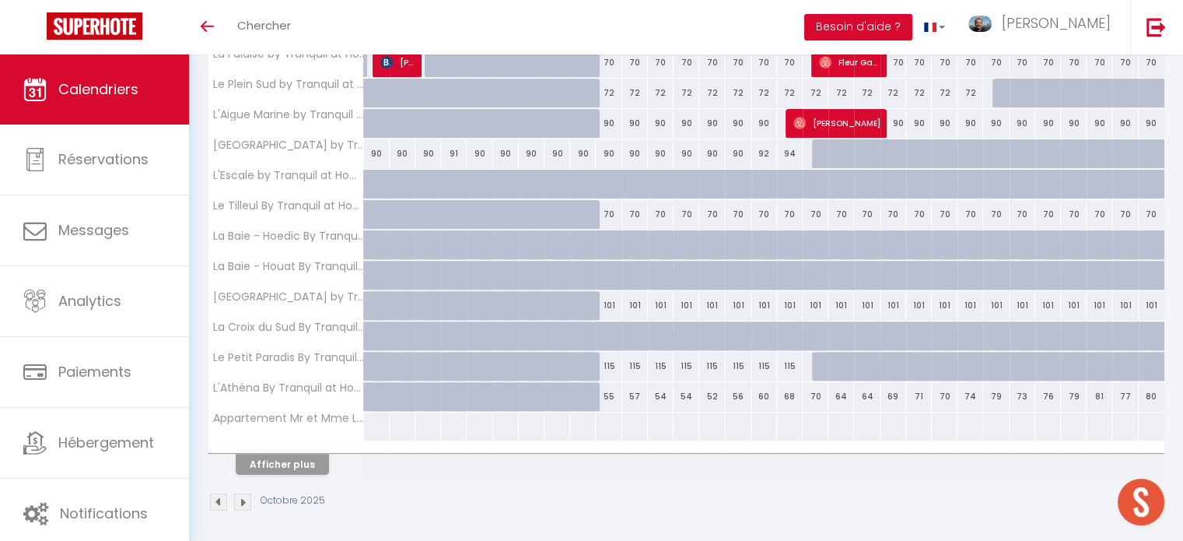
scroll to position [489, 0]
